Goal: Information Seeking & Learning: Learn about a topic

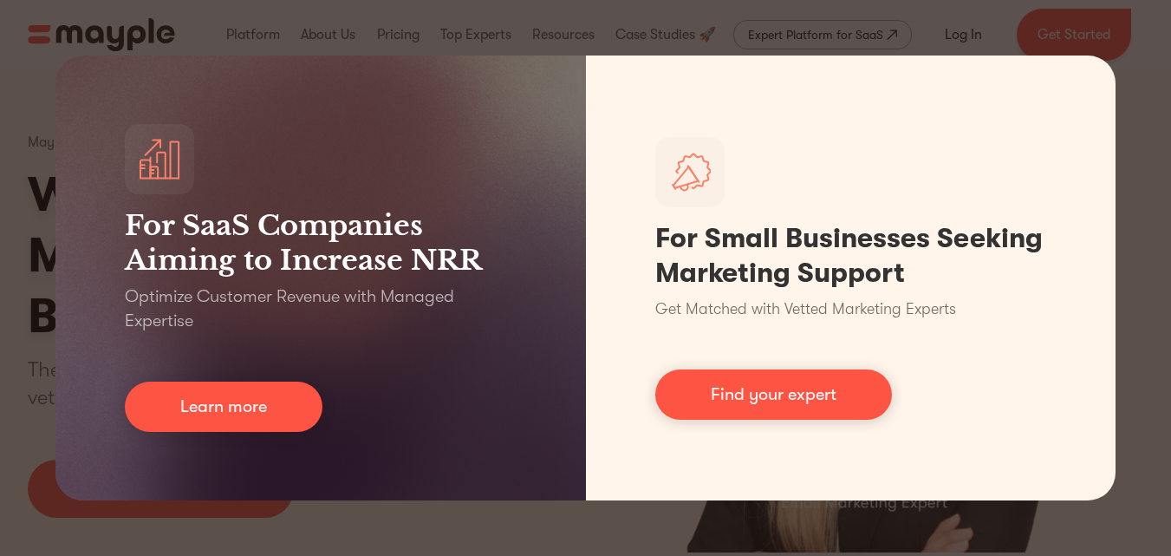
click at [34, 462] on div "For SaaS Companies Aiming to Increase NRR Optimize Customer Revenue with Manage…" at bounding box center [585, 278] width 1171 height 556
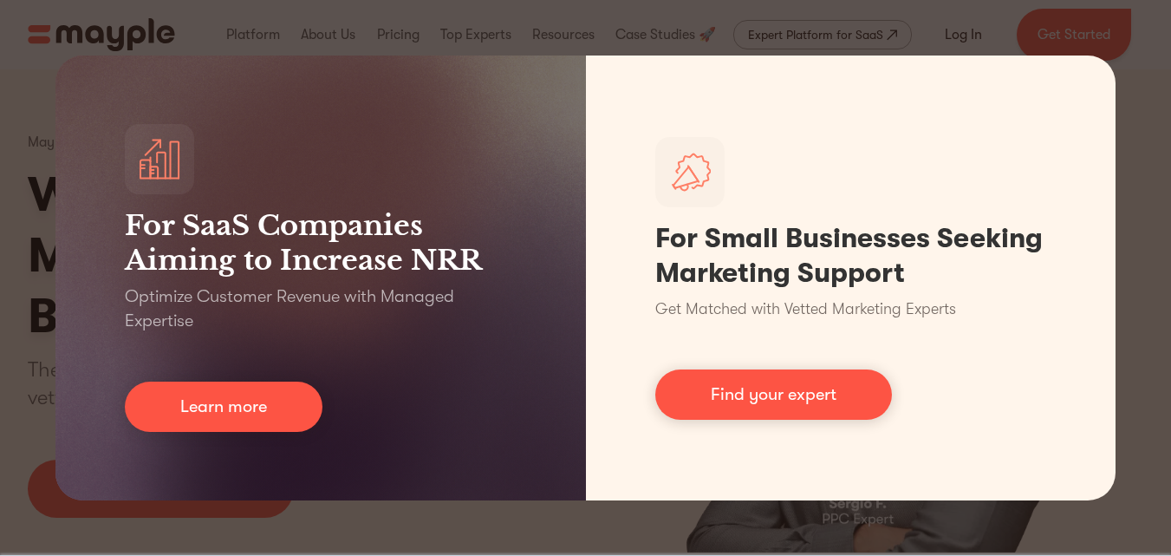
scroll to position [124, 0]
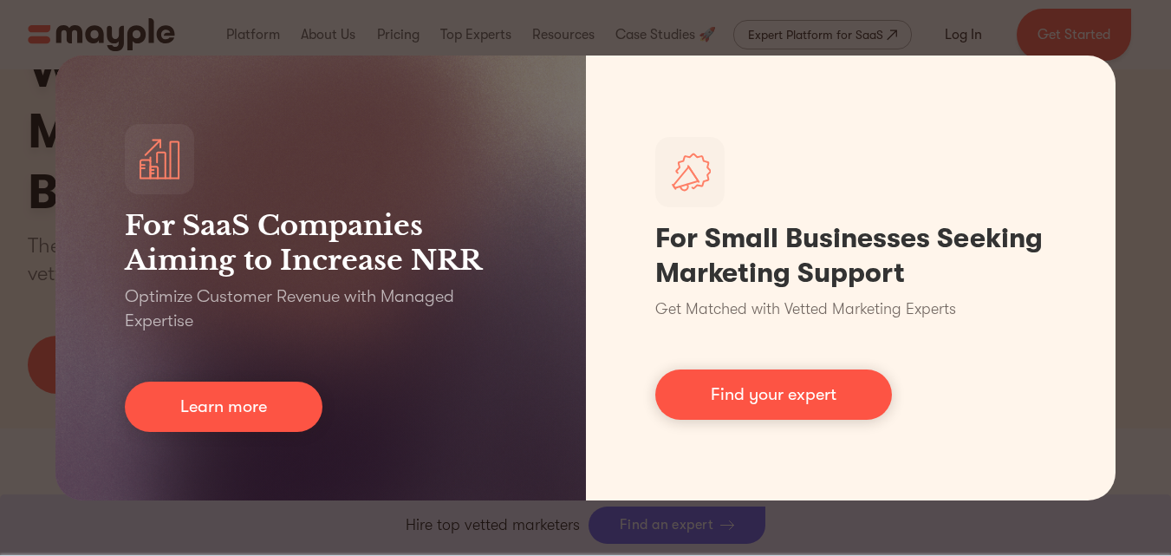
click at [5, 342] on div "For SaaS Companies Aiming to Increase NRR Optimize Customer Revenue with Manage…" at bounding box center [585, 278] width 1171 height 556
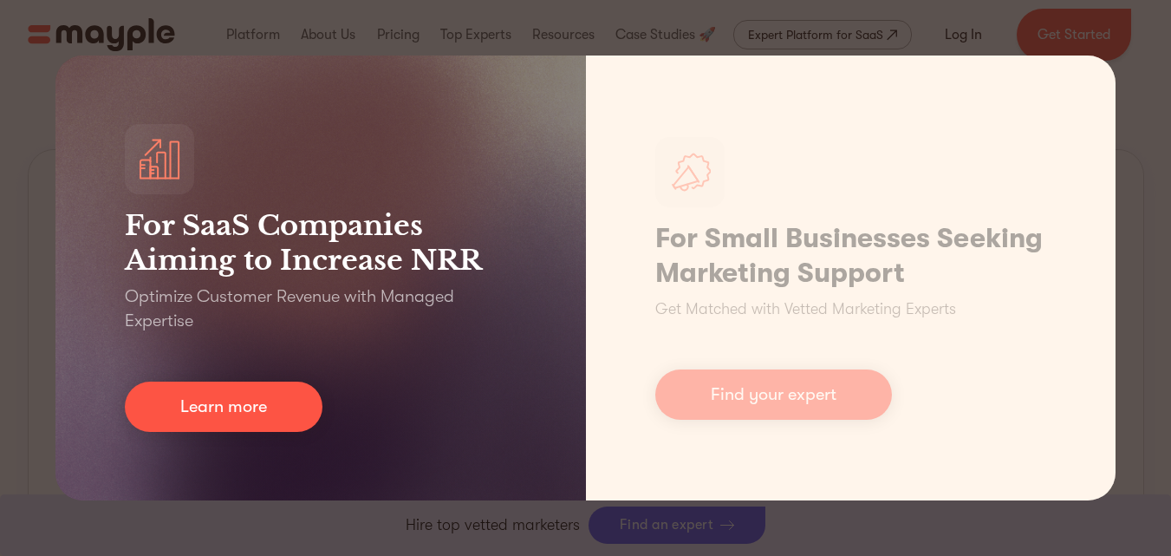
scroll to position [953, 0]
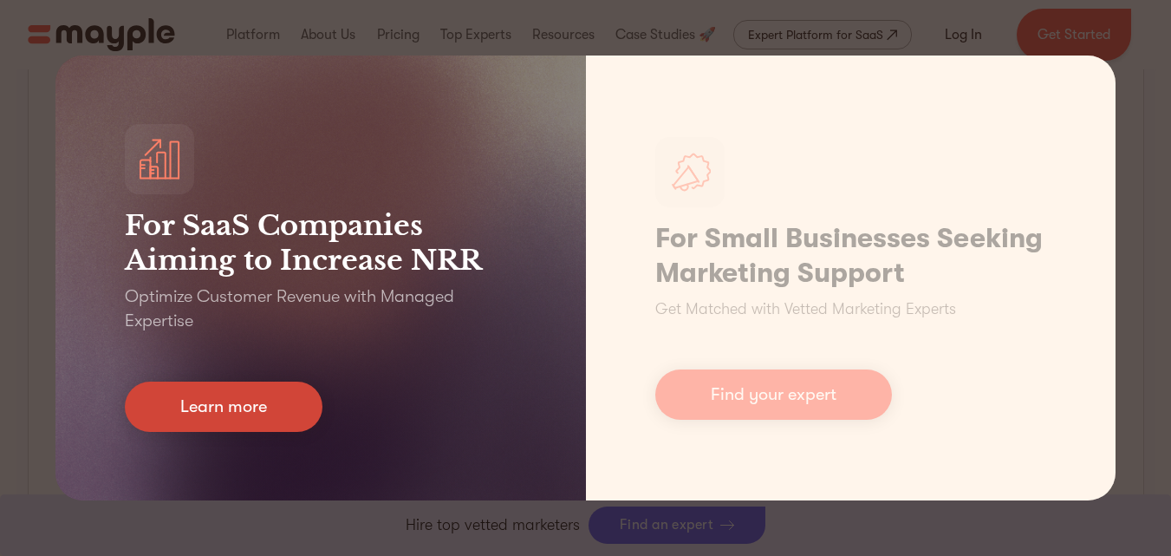
click at [283, 405] on link "Learn more" at bounding box center [224, 406] width 198 height 50
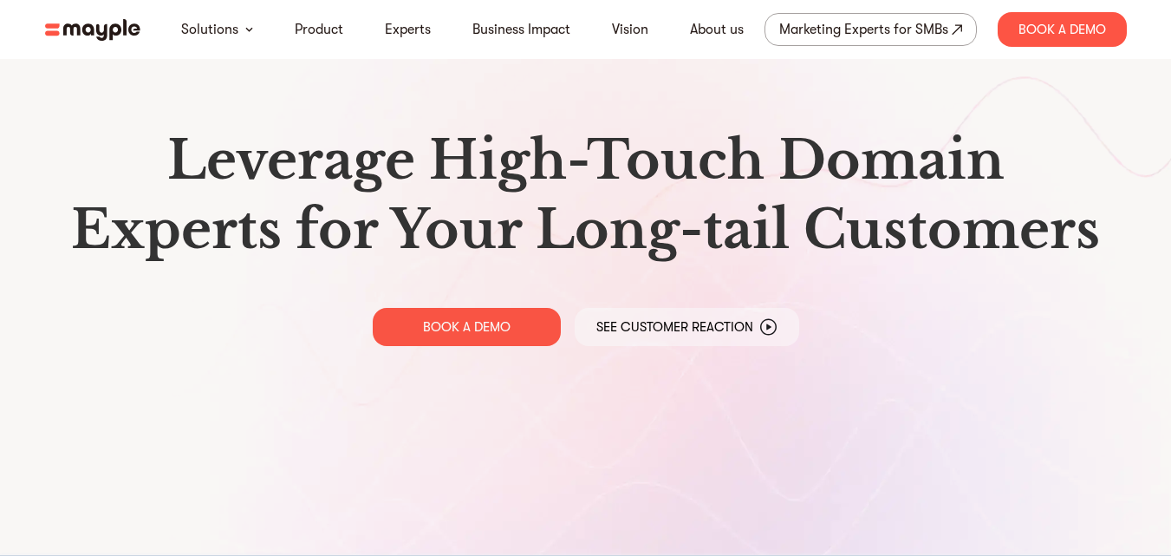
click at [365, 229] on h1 "Leverage High-Touch Domain Experts for Your Long-tail Customers" at bounding box center [586, 195] width 1054 height 139
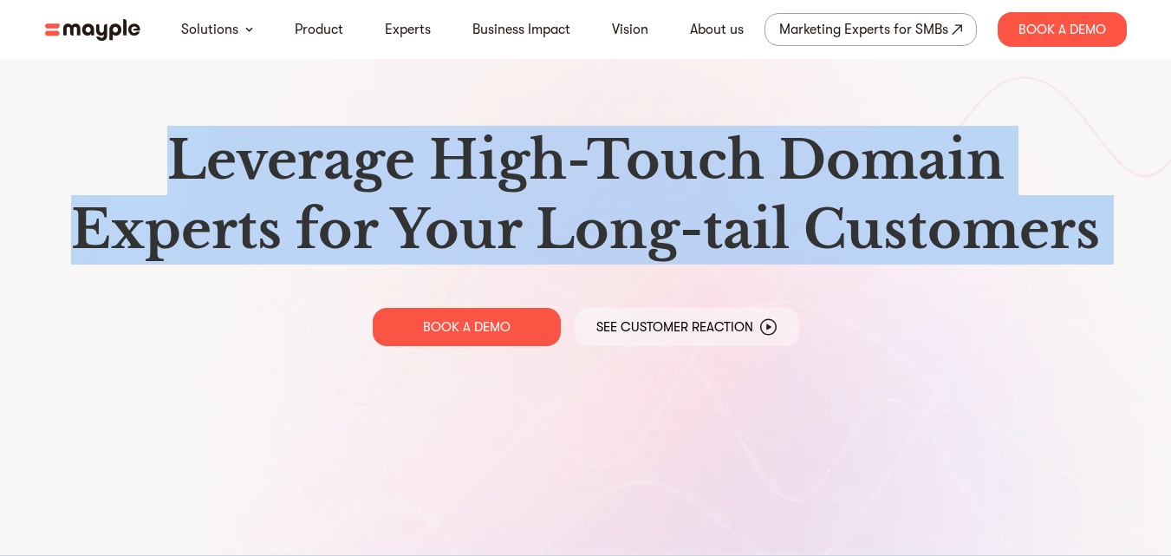
click at [365, 229] on h1 "Leverage High-Touch Domain Experts for Your Long-tail Customers" at bounding box center [586, 195] width 1054 height 139
